Goal: Information Seeking & Learning: Learn about a topic

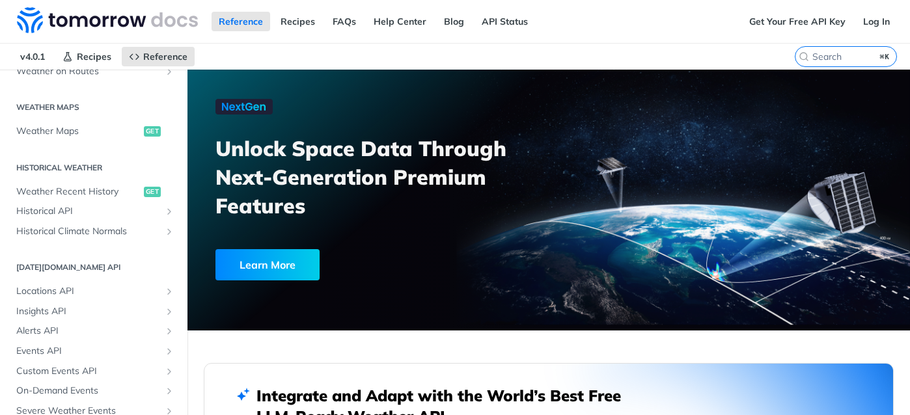
scroll to position [449, 0]
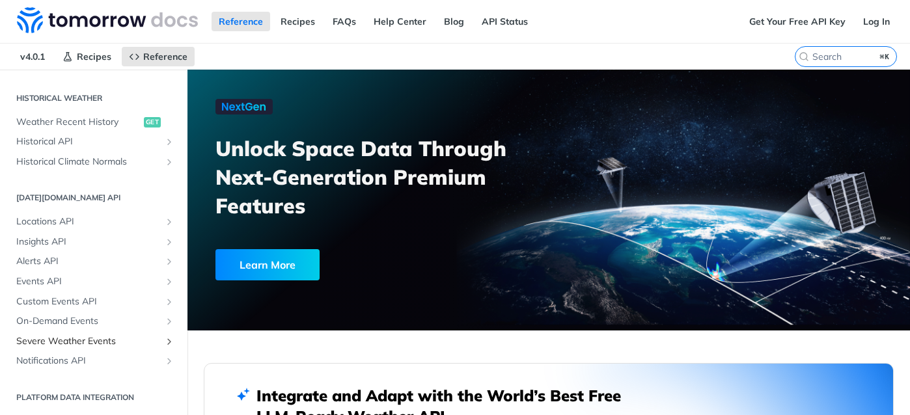
click at [71, 340] on span "Severe Weather Events" at bounding box center [88, 341] width 144 height 13
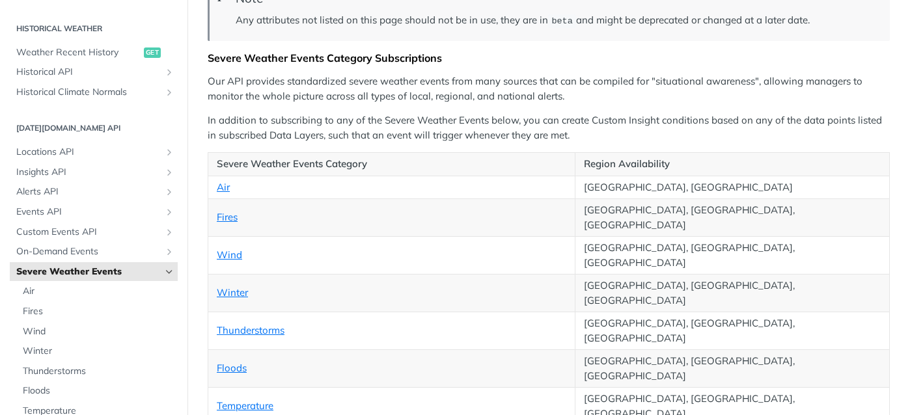
scroll to position [206, 0]
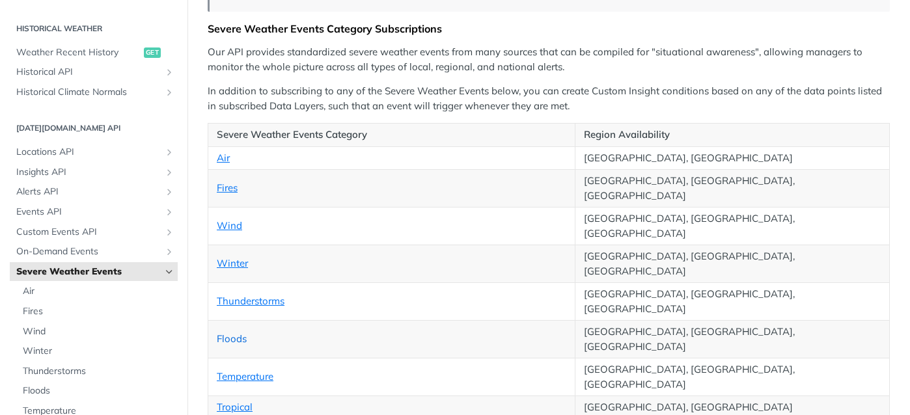
click at [237, 333] on link "Floods" at bounding box center [232, 339] width 30 height 12
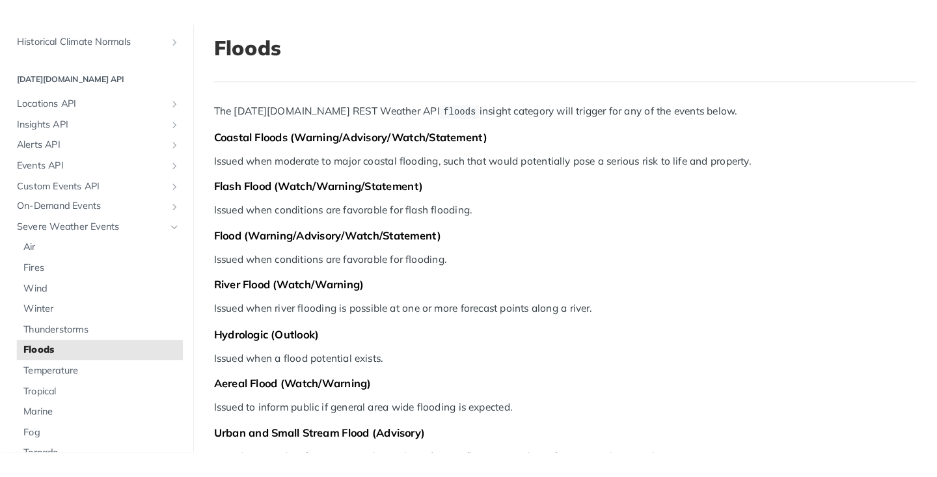
scroll to position [82, 0]
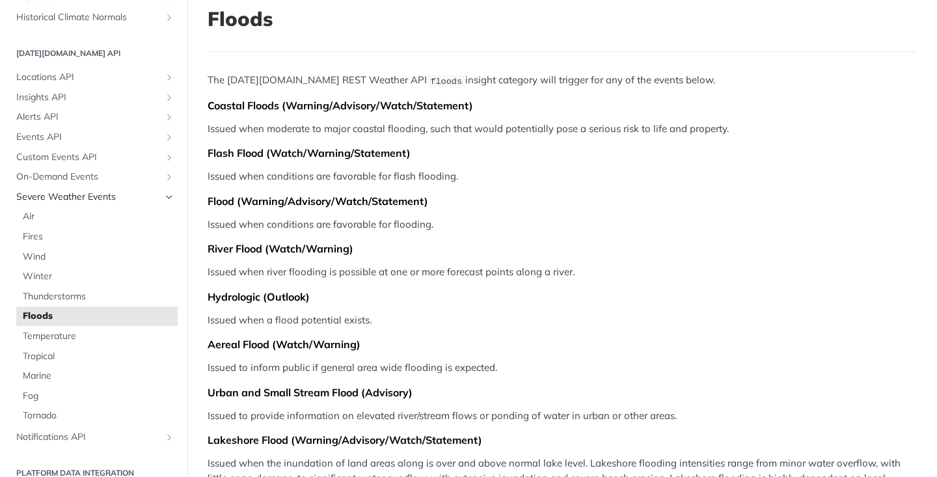
click at [165, 193] on icon "Hide subpages for Severe Weather Events" at bounding box center [169, 197] width 10 height 10
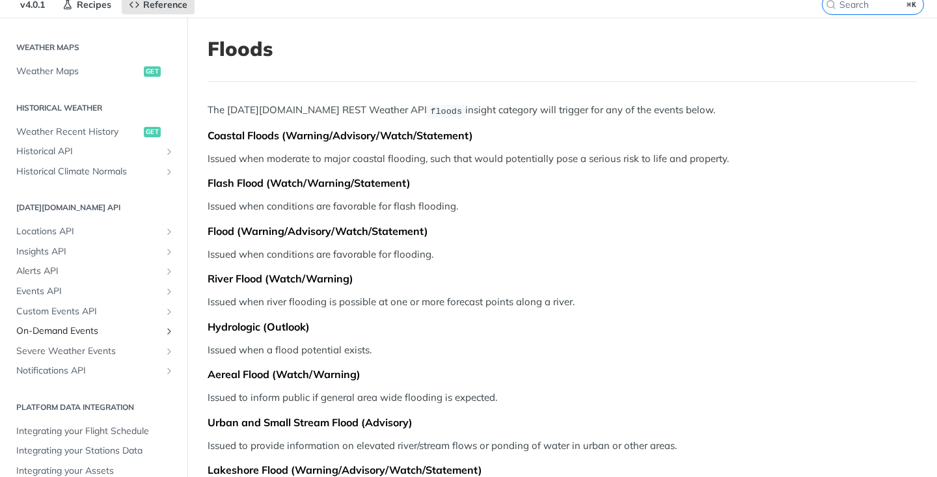
scroll to position [0, 0]
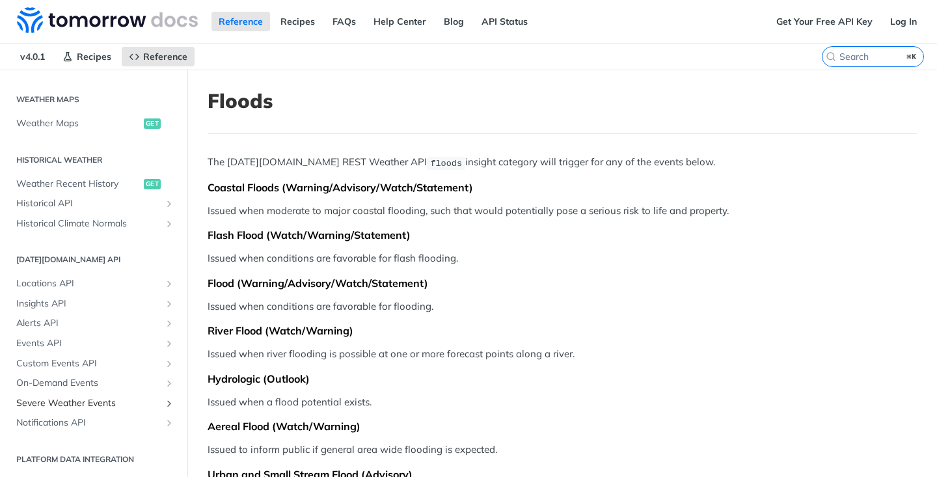
click at [170, 402] on icon "Show subpages for Severe Weather Events" at bounding box center [169, 403] width 10 height 10
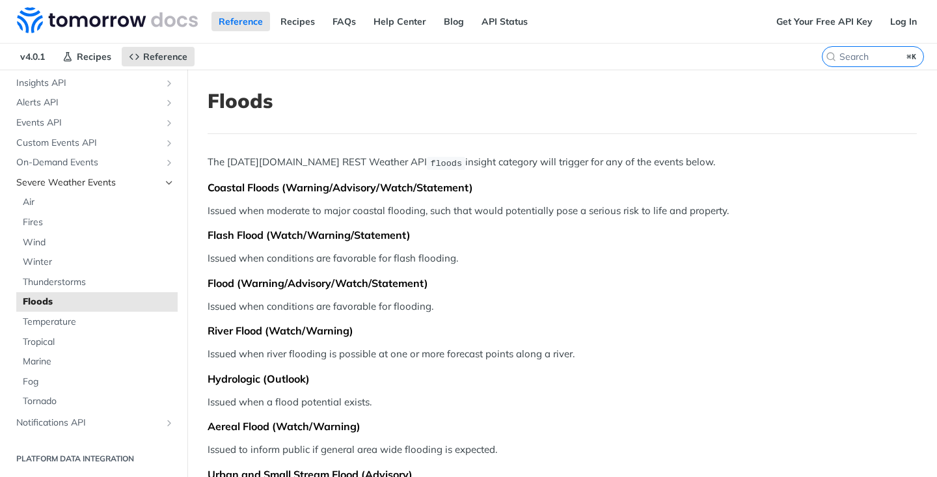
scroll to position [605, 0]
click at [124, 190] on span "Severe Weather Events" at bounding box center [88, 185] width 144 height 13
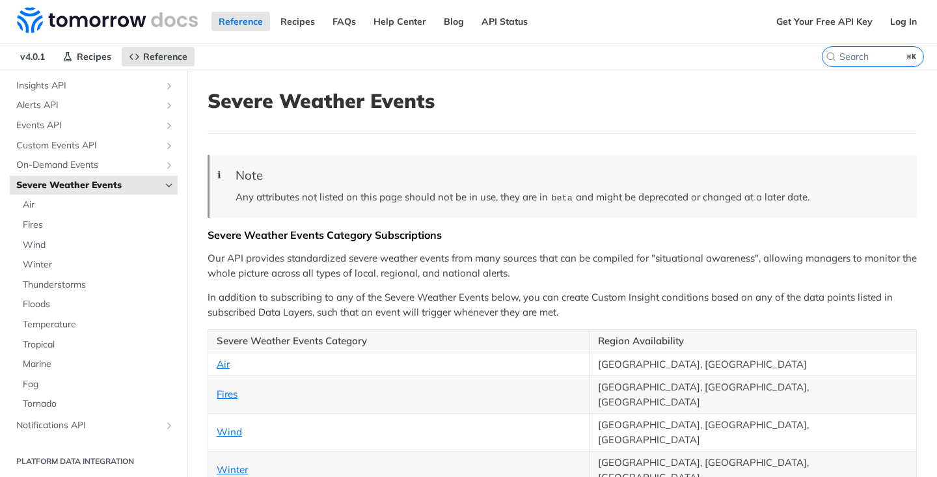
click at [70, 185] on span "Severe Weather Events" at bounding box center [88, 185] width 144 height 13
click at [170, 185] on icon "Hide subpages for Severe Weather Events" at bounding box center [169, 185] width 10 height 10
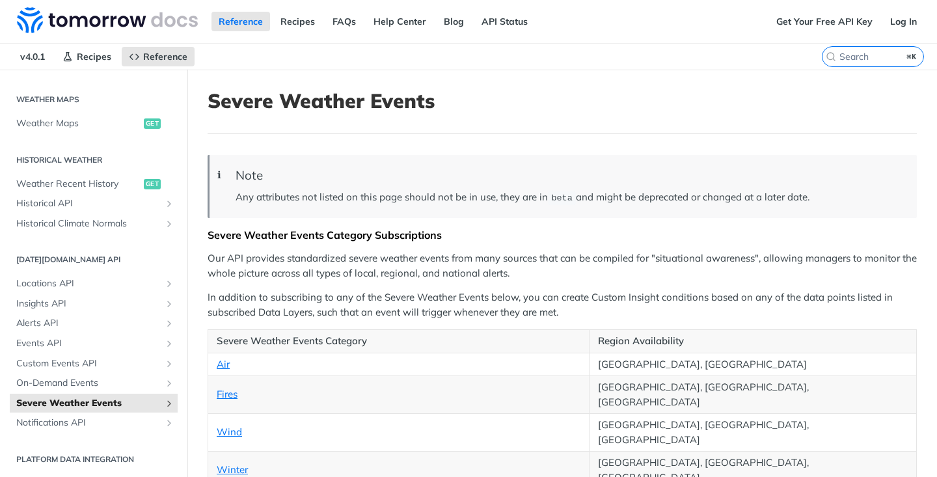
click at [170, 403] on icon "Show subpages for Severe Weather Events" at bounding box center [169, 403] width 10 height 10
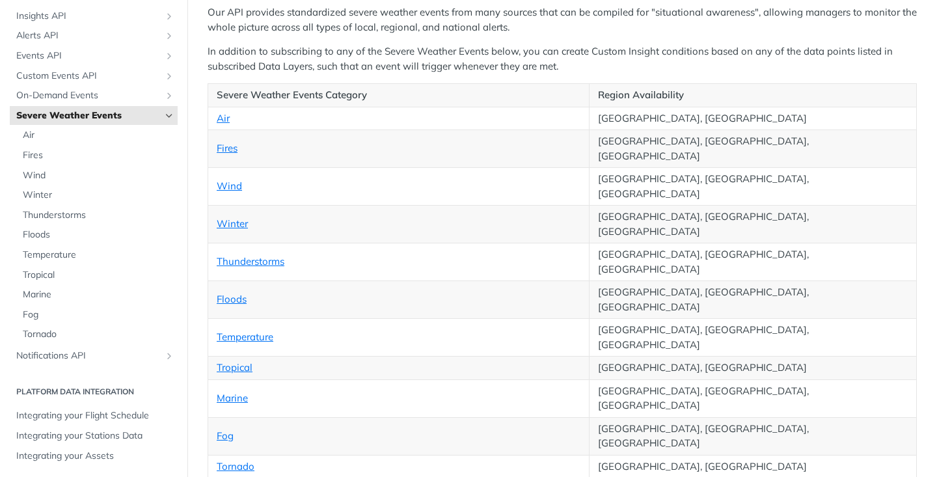
scroll to position [245, 0]
click at [169, 116] on icon "Hide subpages for Severe Weather Events" at bounding box center [169, 116] width 10 height 10
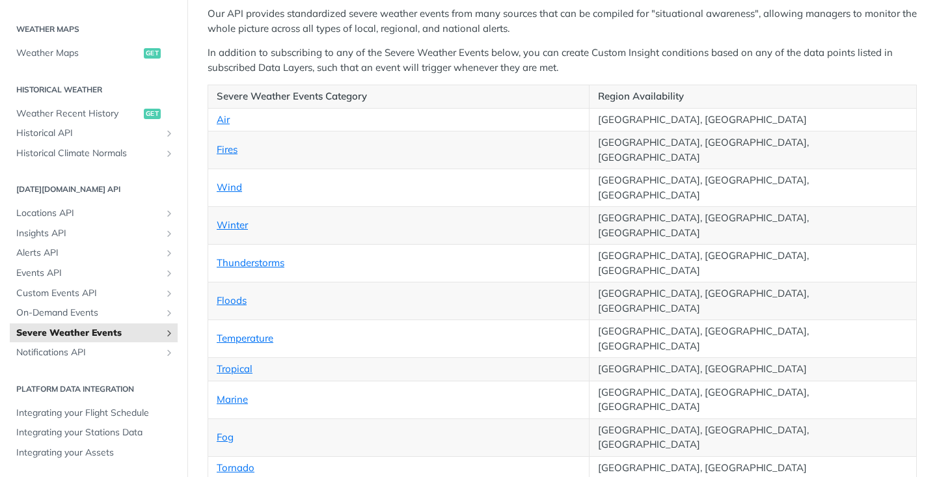
scroll to position [387, 0]
click at [170, 331] on icon "Show subpages for Severe Weather Events" at bounding box center [169, 334] width 10 height 10
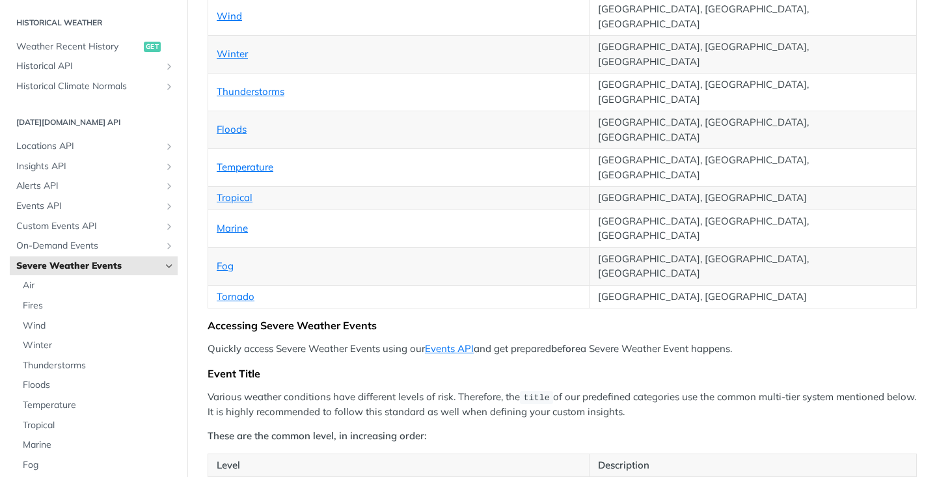
scroll to position [608, 0]
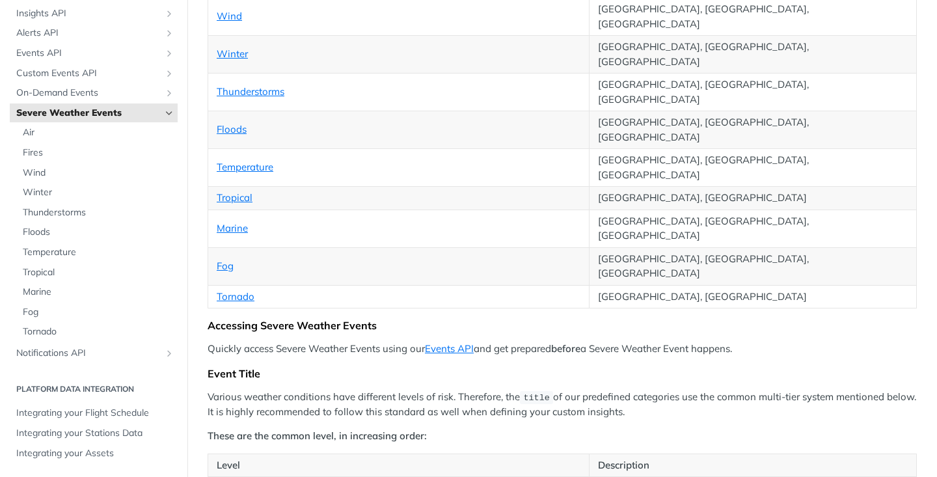
click at [170, 114] on icon "Hide subpages for Severe Weather Events" at bounding box center [169, 113] width 10 height 10
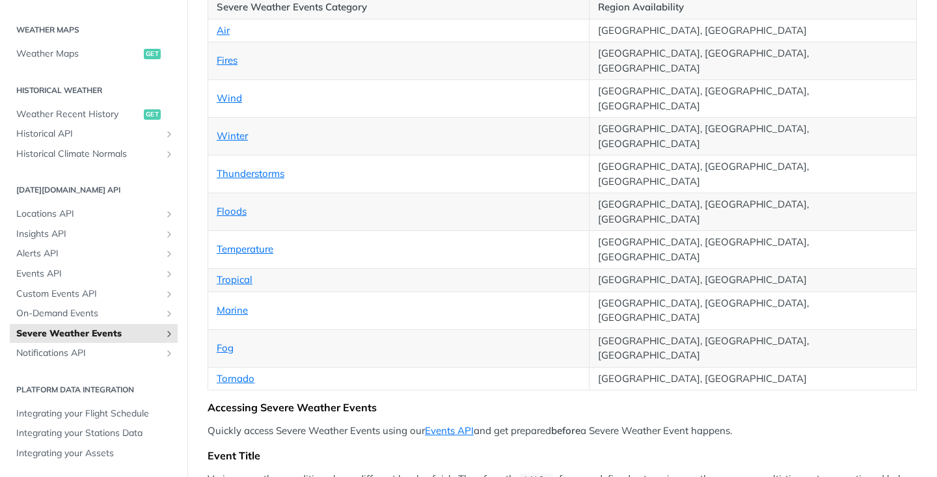
scroll to position [312, 0]
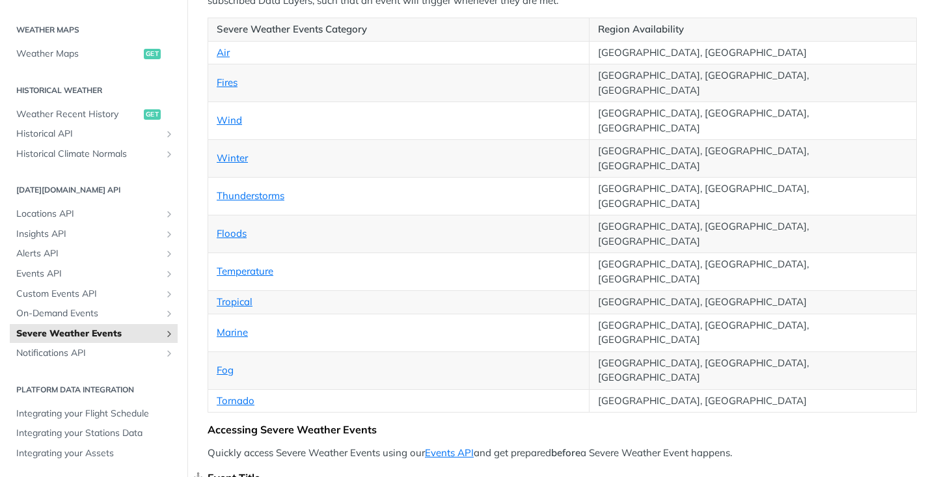
click at [341, 415] on div "Event Title" at bounding box center [562, 477] width 709 height 13
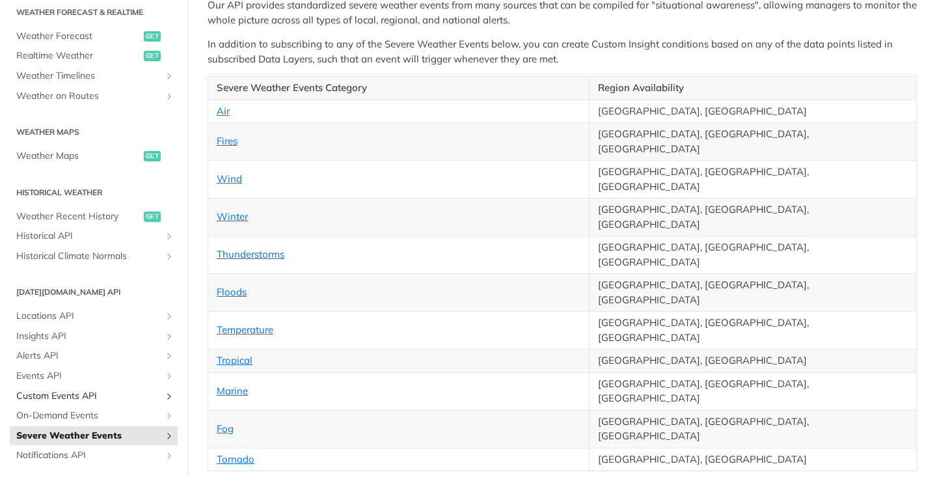
scroll to position [387, 0]
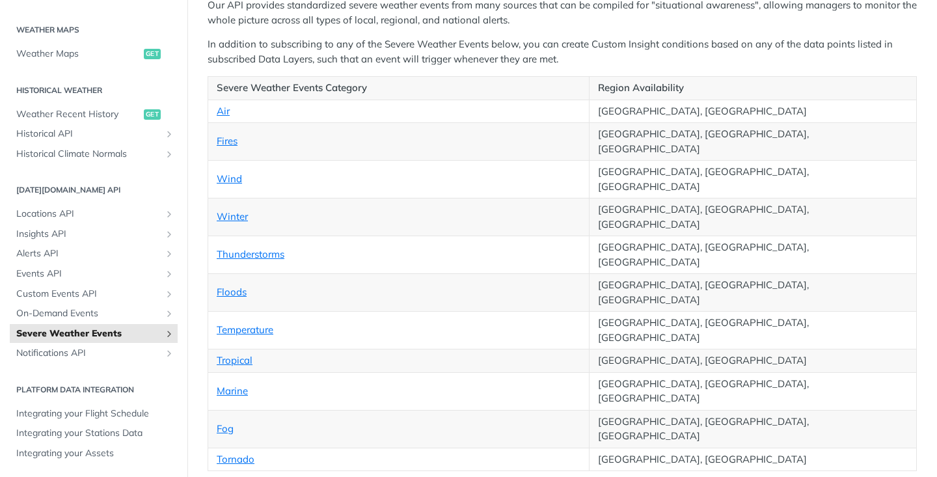
click at [169, 335] on icon "Show subpages for Severe Weather Events" at bounding box center [169, 334] width 10 height 10
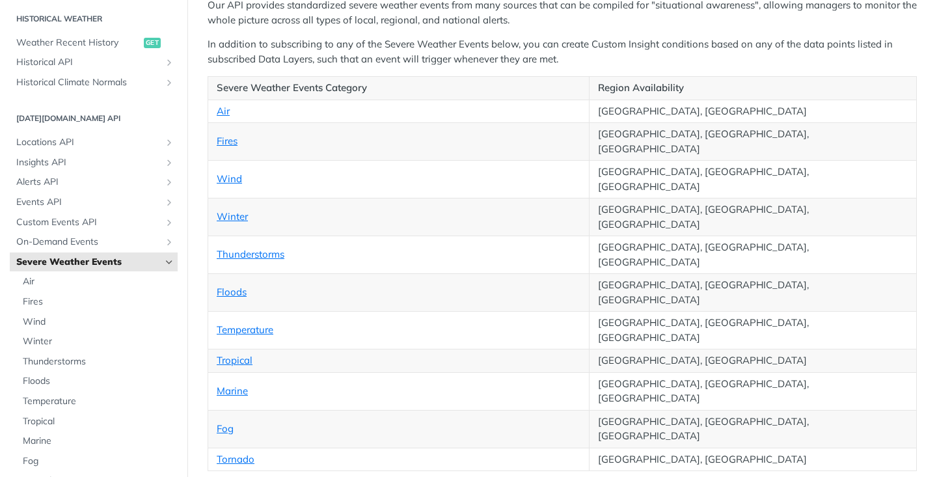
scroll to position [608, 0]
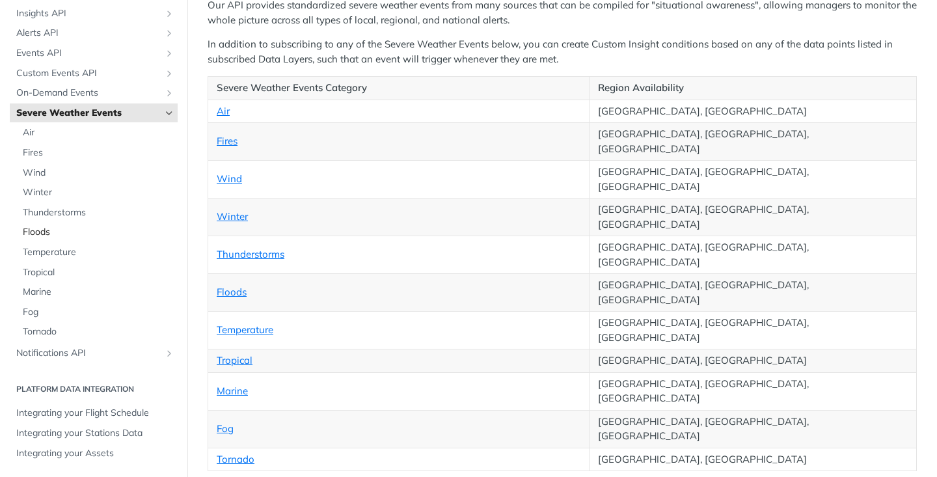
click at [44, 232] on span "Floods" at bounding box center [99, 232] width 152 height 13
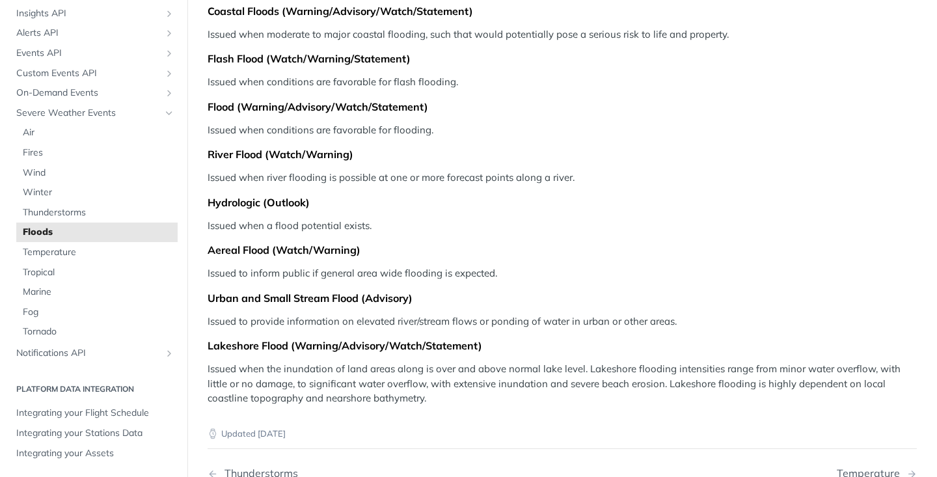
scroll to position [175, 0]
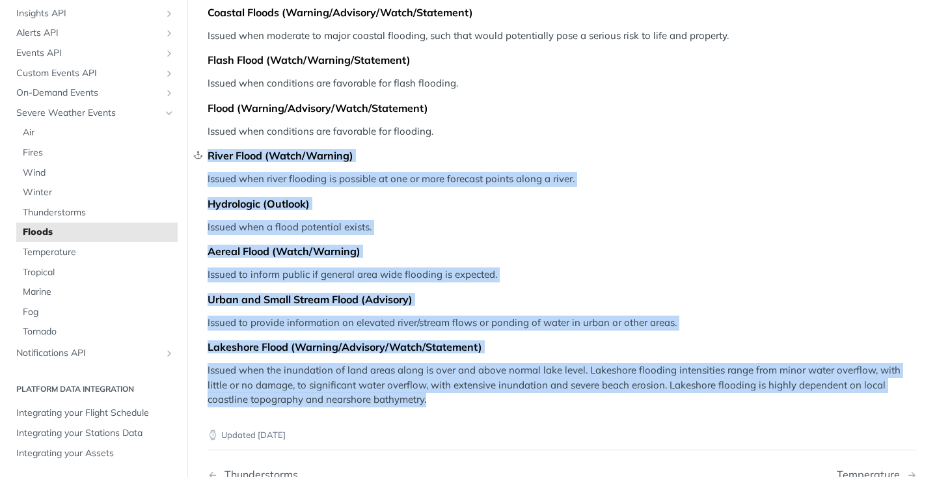
drag, startPoint x: 437, startPoint y: 398, endPoint x: 211, endPoint y: 152, distance: 334.8
click at [211, 152] on div "The [DATE][DOMAIN_NAME] REST Weather API floods insight category will trigger f…" at bounding box center [562, 193] width 709 height 427
click at [199, 203] on link "Skip link to Hydrologic (Outlook)" at bounding box center [198, 203] width 11 height 25
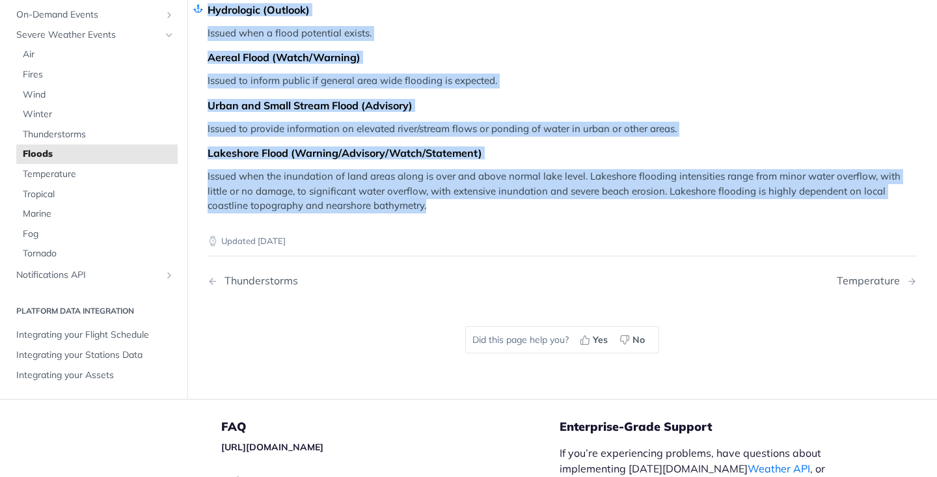
click at [199, 203] on article "Floods The [DATE][DOMAIN_NAME] REST Weather API floods insight category will tr…" at bounding box center [562, 50] width 750 height 698
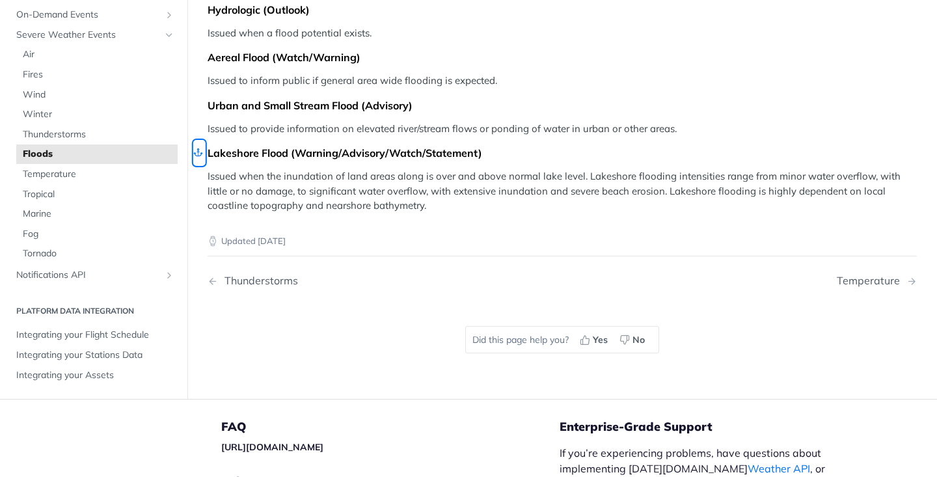
click at [199, 150] on link "Skip link to Lakeshore Flood (Warning/Advisory/Watch/Statement)" at bounding box center [198, 153] width 11 height 25
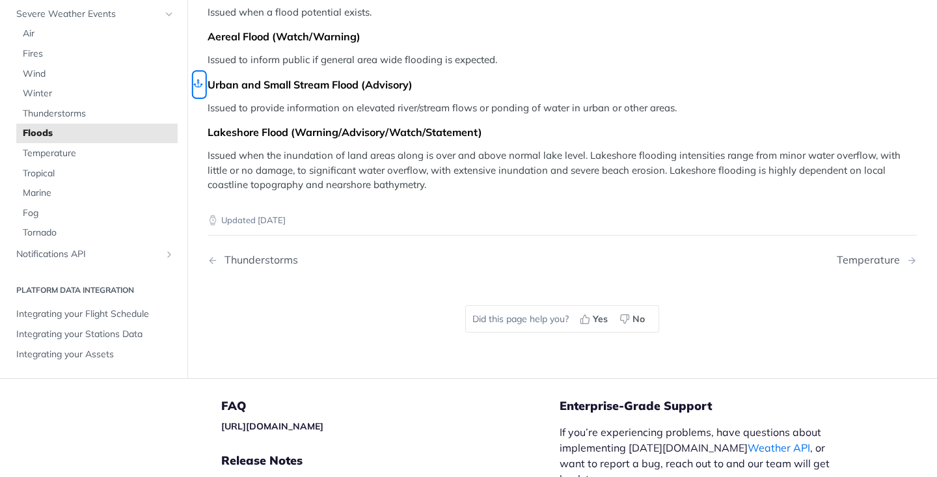
click at [199, 81] on link "Skip link to Urban and Small Stream Flood (Advisory)" at bounding box center [198, 84] width 11 height 25
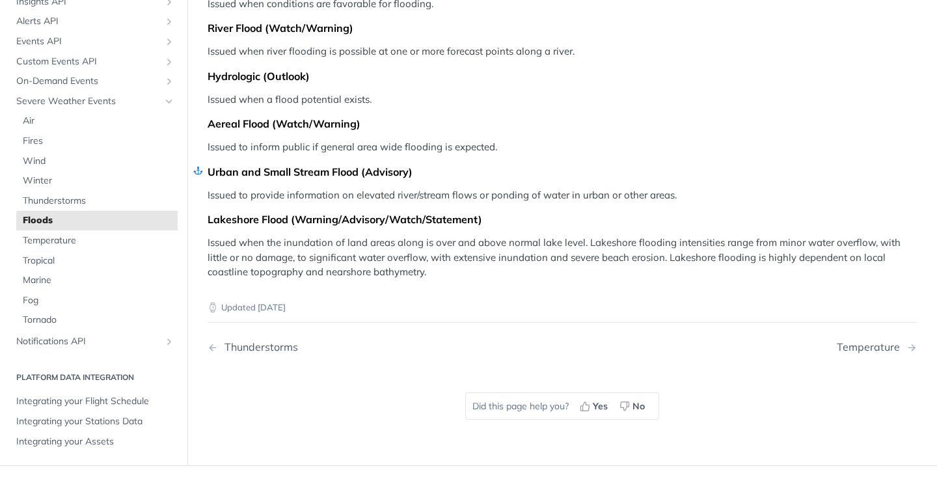
scroll to position [230, 0]
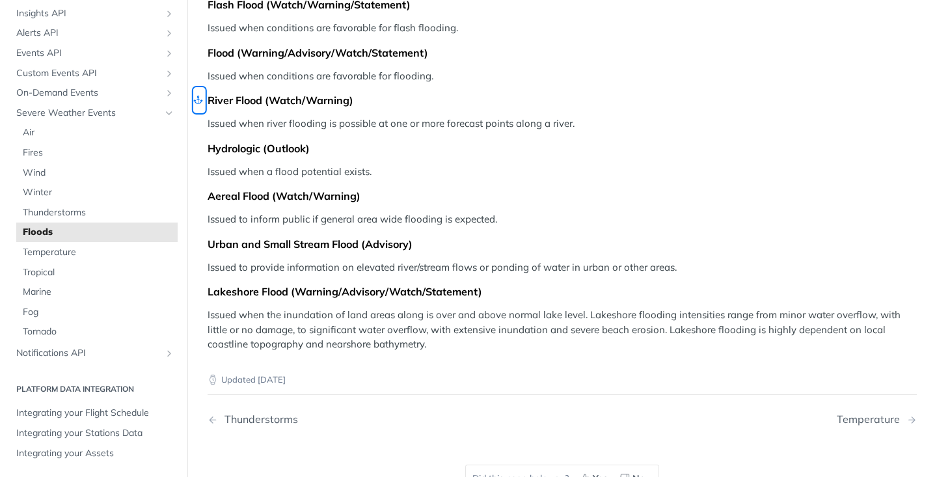
click at [196, 98] on link "Skip link to River Flood (Watch/Warning)" at bounding box center [198, 100] width 11 height 25
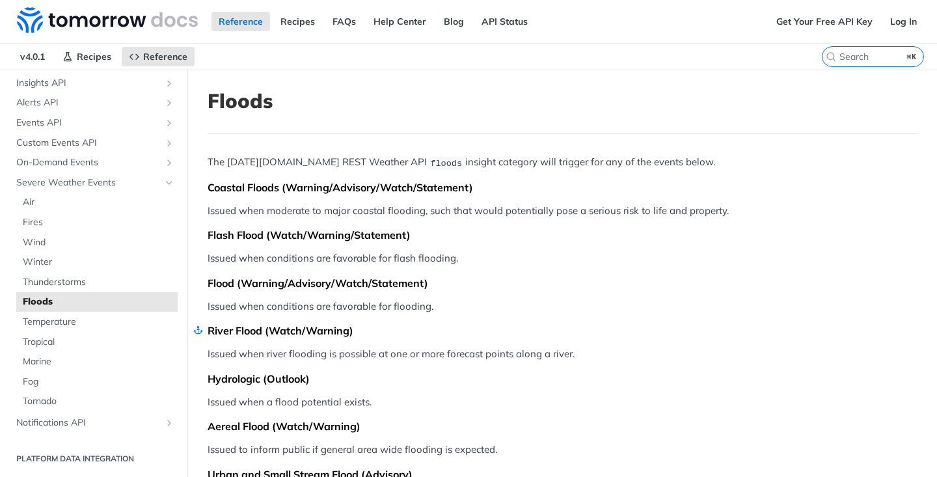
scroll to position [55, 0]
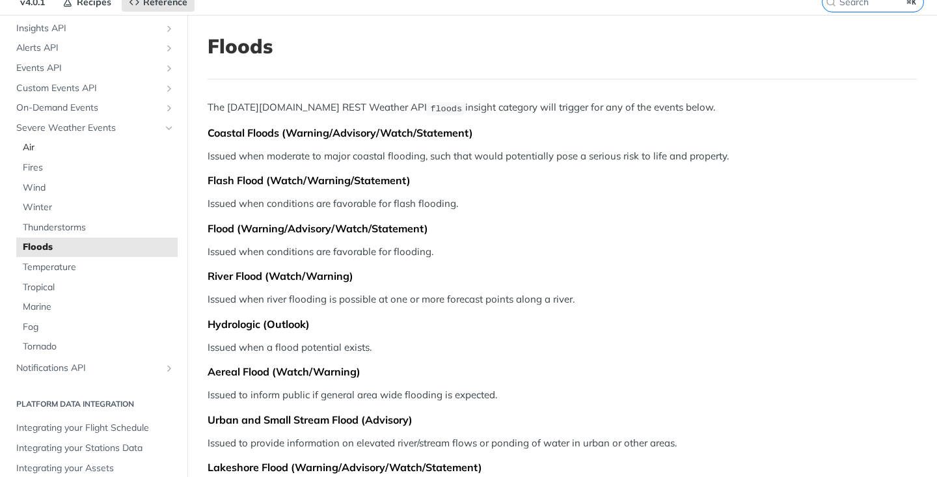
click at [83, 145] on span "Air" at bounding box center [99, 147] width 152 height 13
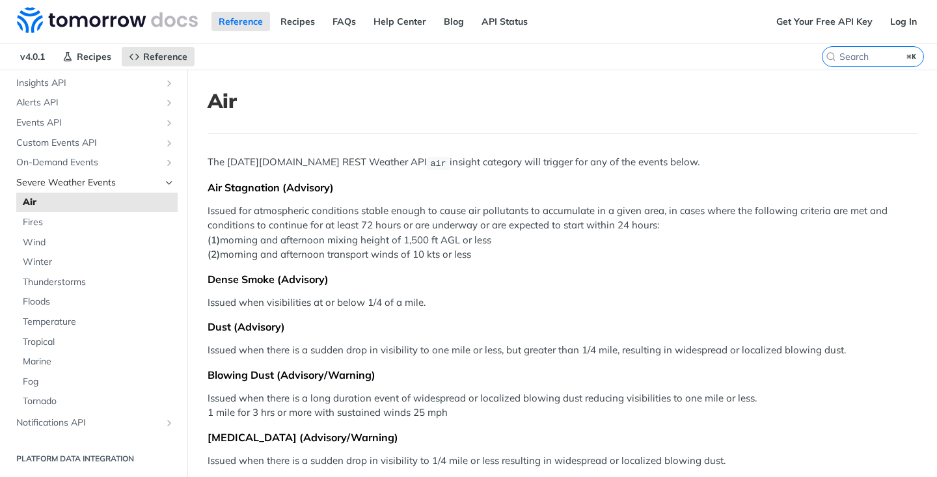
click at [169, 183] on icon "Hide subpages for Severe Weather Events" at bounding box center [169, 183] width 10 height 10
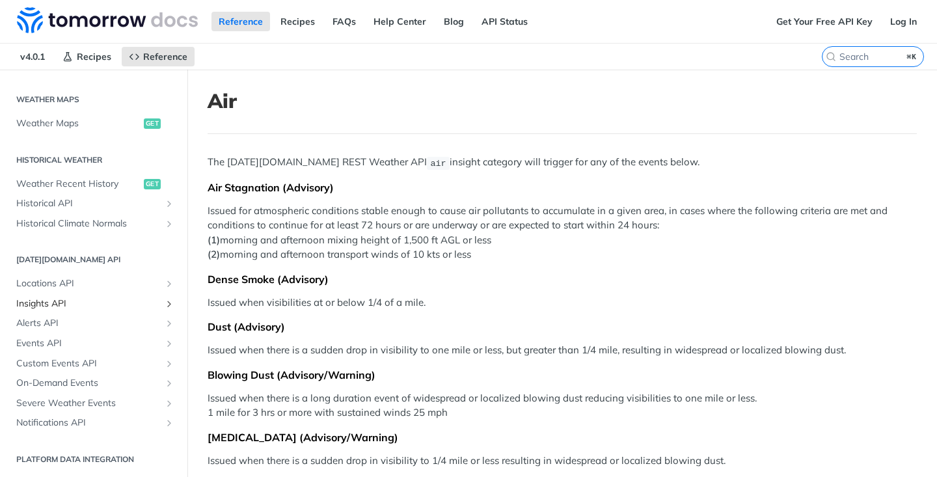
scroll to position [65, 0]
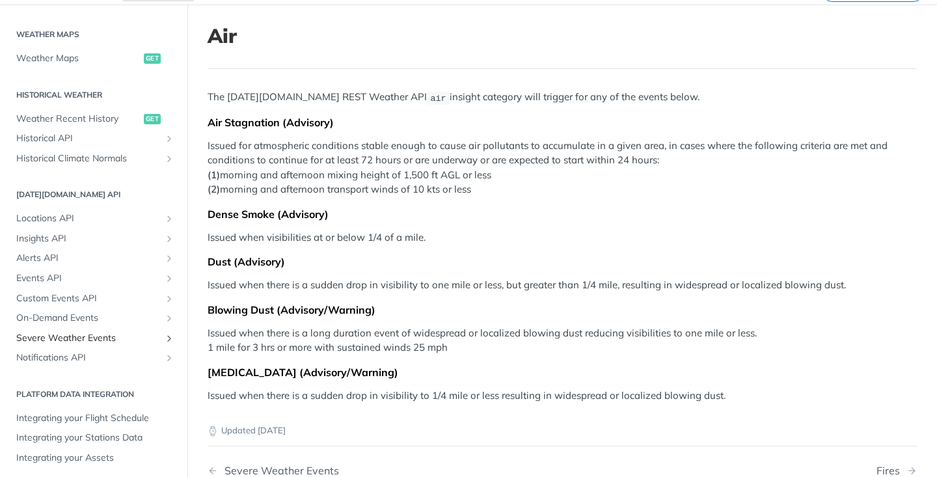
click at [171, 338] on icon "Show subpages for Severe Weather Events" at bounding box center [169, 338] width 10 height 10
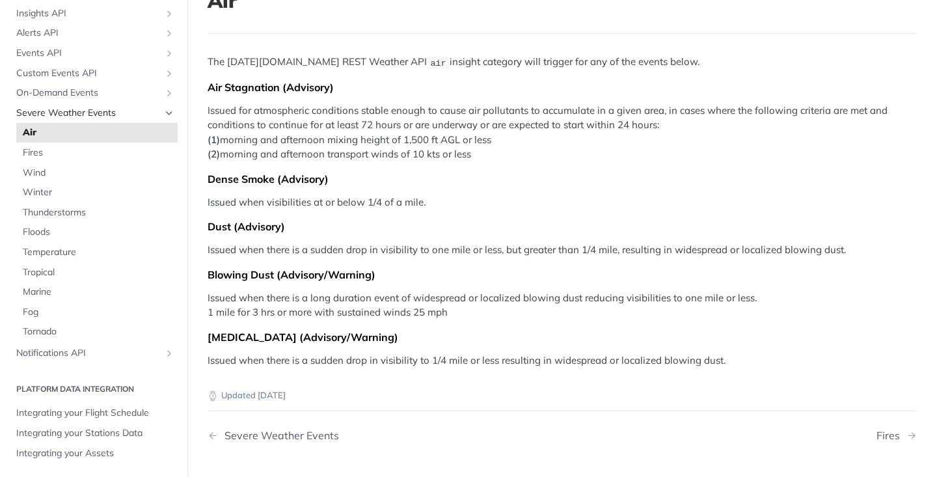
scroll to position [117, 0]
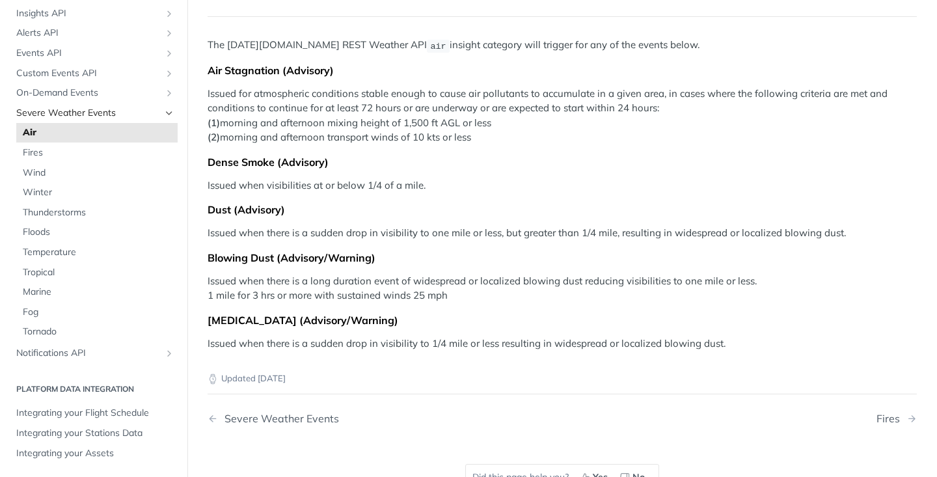
click at [83, 111] on span "Severe Weather Events" at bounding box center [88, 113] width 144 height 13
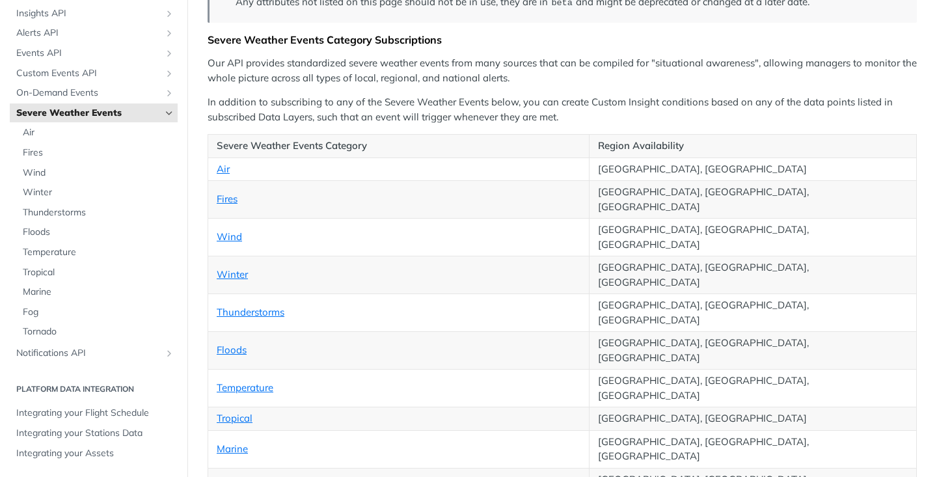
scroll to position [213, 0]
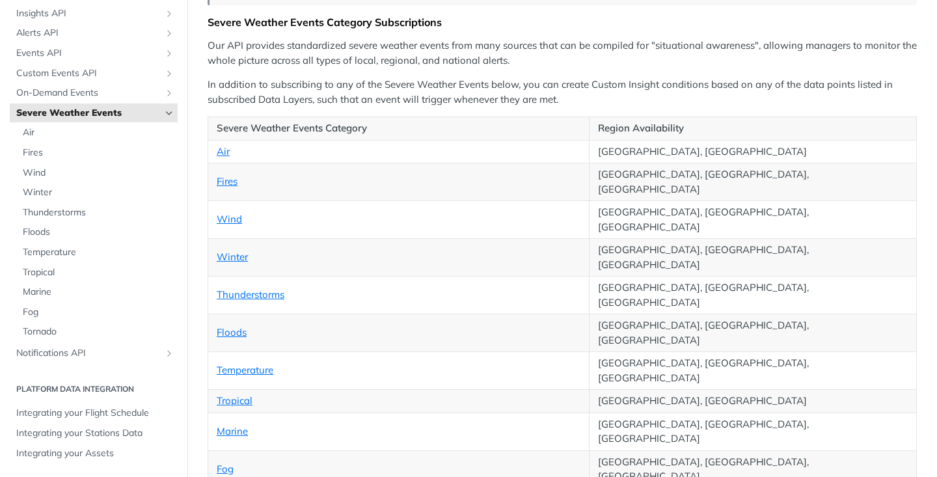
click at [705, 58] on p "Our API provides standardized severe weather events from many sources that can …" at bounding box center [562, 52] width 709 height 29
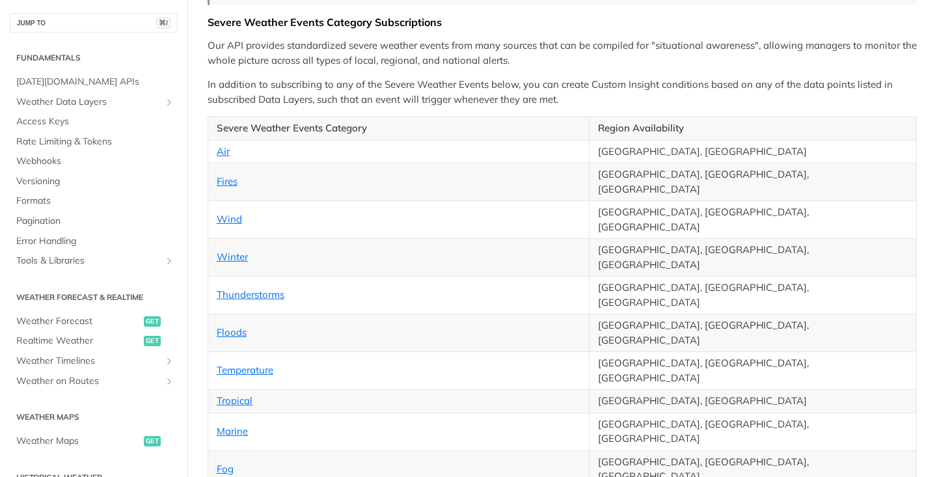
scroll to position [0, 0]
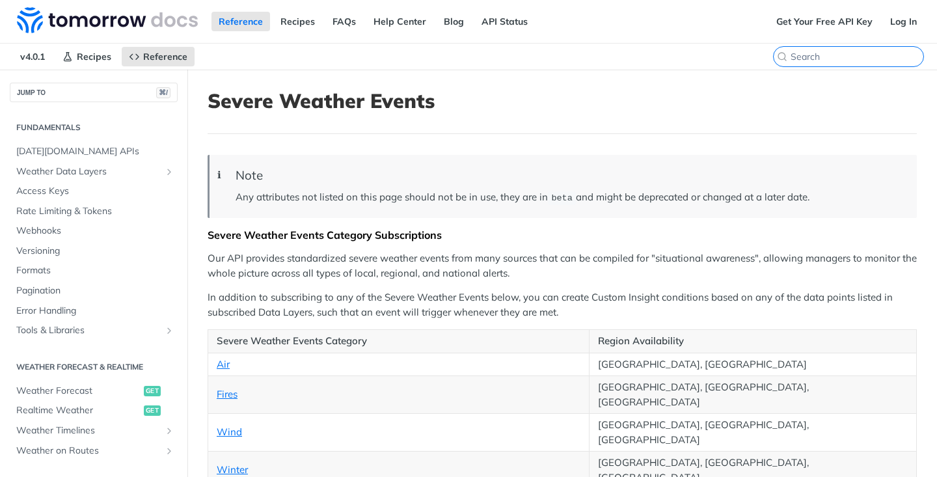
click at [888, 61] on input "search" at bounding box center [857, 57] width 133 height 12
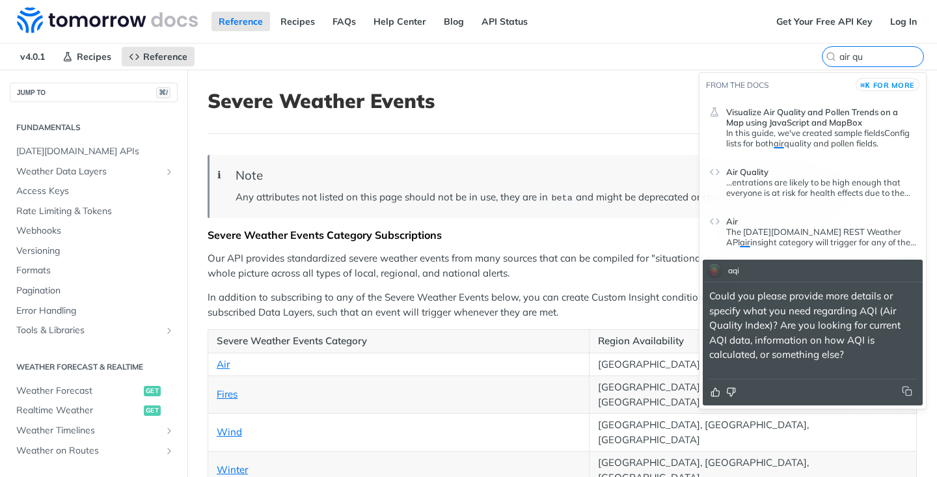
click at [763, 181] on p "...entrations are likely to be high enough that everyone is at risk for health …" at bounding box center [821, 187] width 190 height 21
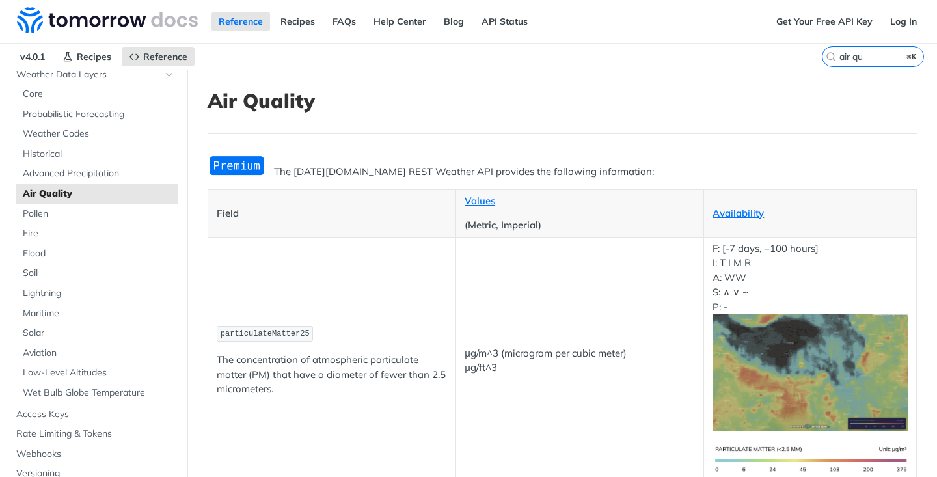
scroll to position [67, 0]
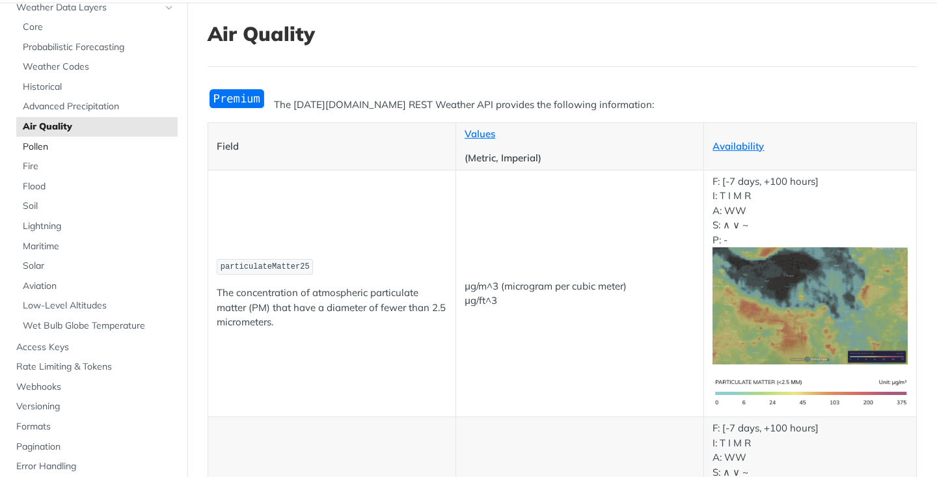
click at [85, 149] on span "Pollen" at bounding box center [99, 147] width 152 height 13
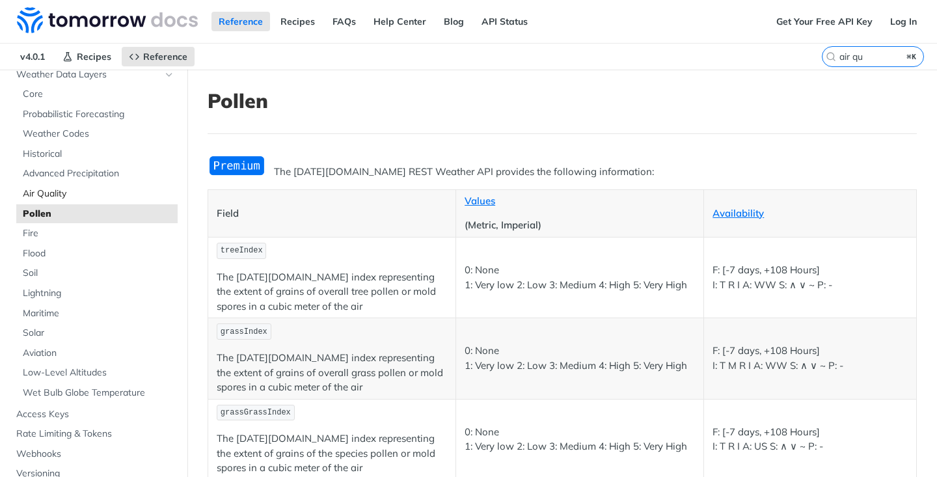
click at [71, 193] on span "Air Quality" at bounding box center [99, 193] width 152 height 13
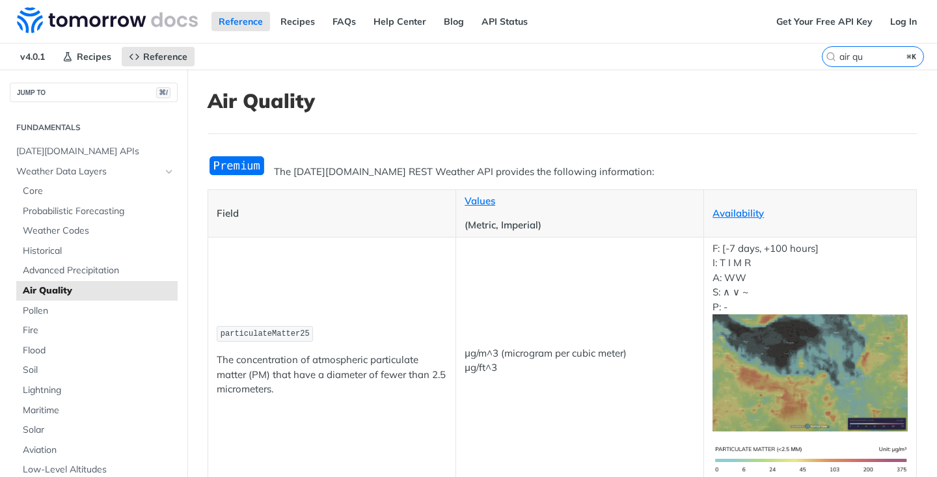
click at [169, 170] on icon "Hide subpages for Weather Data Layers" at bounding box center [169, 172] width 10 height 10
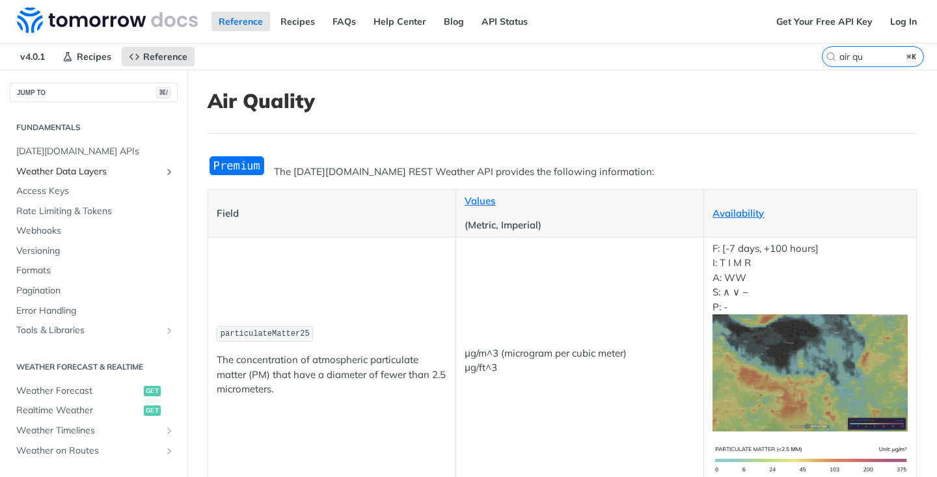
click at [166, 172] on icon "Show subpages for Weather Data Layers" at bounding box center [169, 172] width 10 height 10
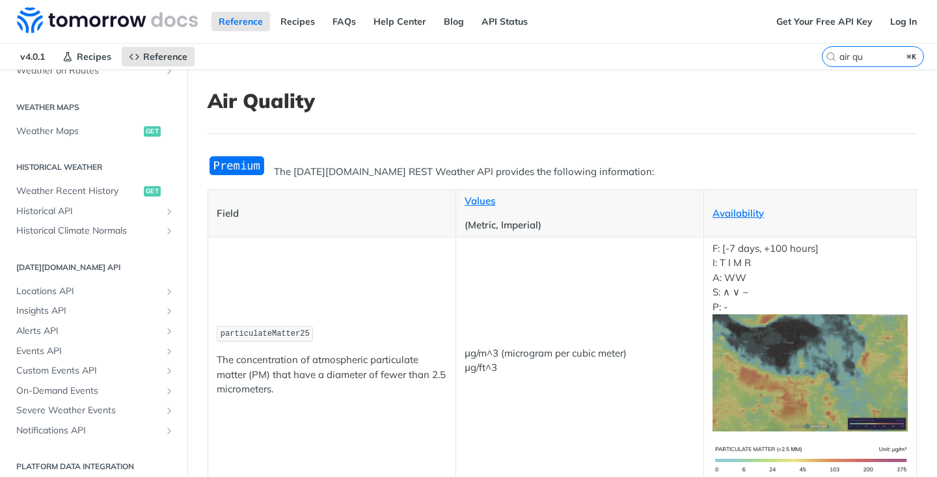
scroll to position [707, 0]
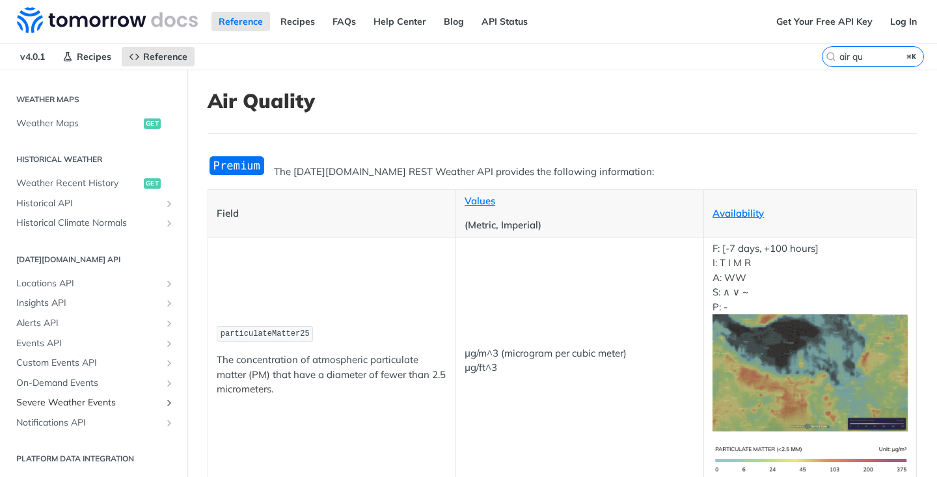
click at [86, 400] on span "Severe Weather Events" at bounding box center [88, 402] width 144 height 13
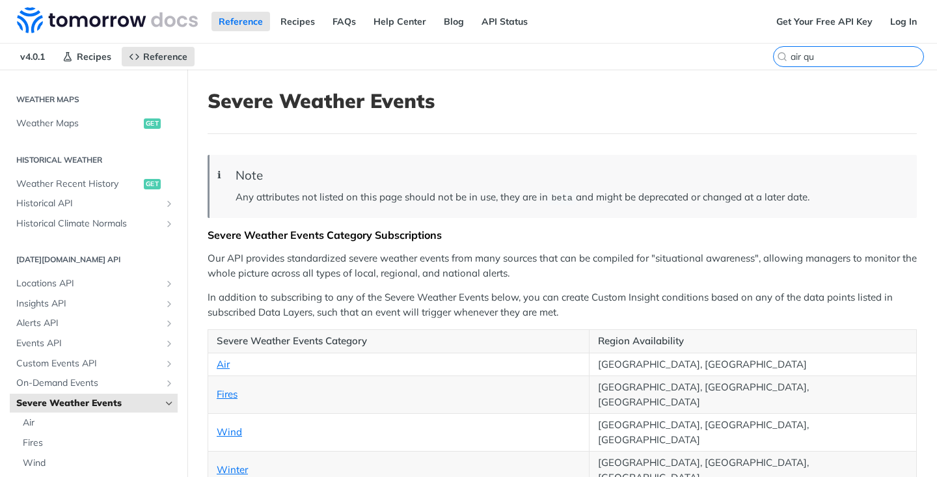
click at [873, 60] on input "air qu" at bounding box center [857, 57] width 133 height 12
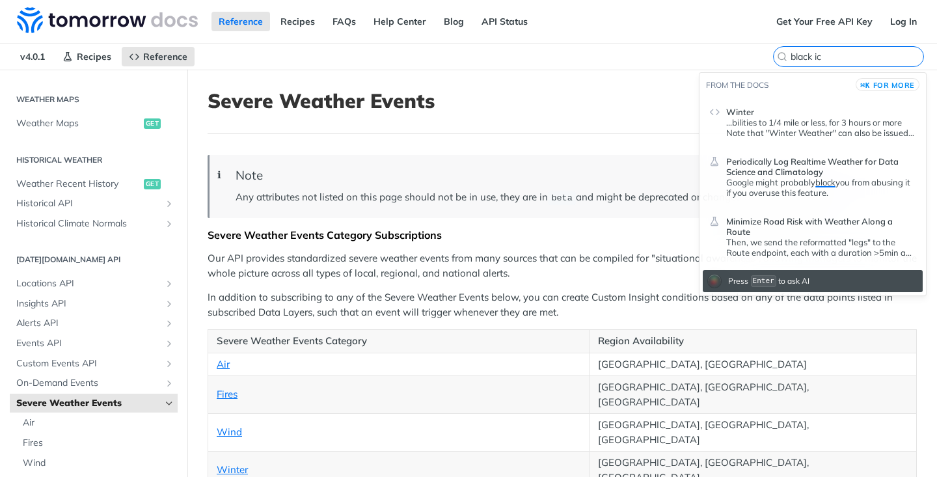
type input "black ice"
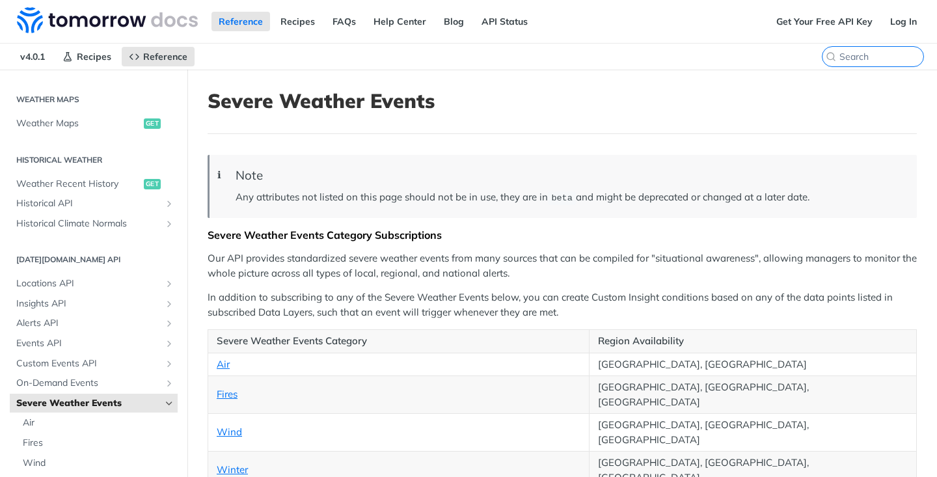
click at [631, 92] on h1 "Severe Weather Events" at bounding box center [562, 100] width 709 height 23
